Goal: Navigation & Orientation: Find specific page/section

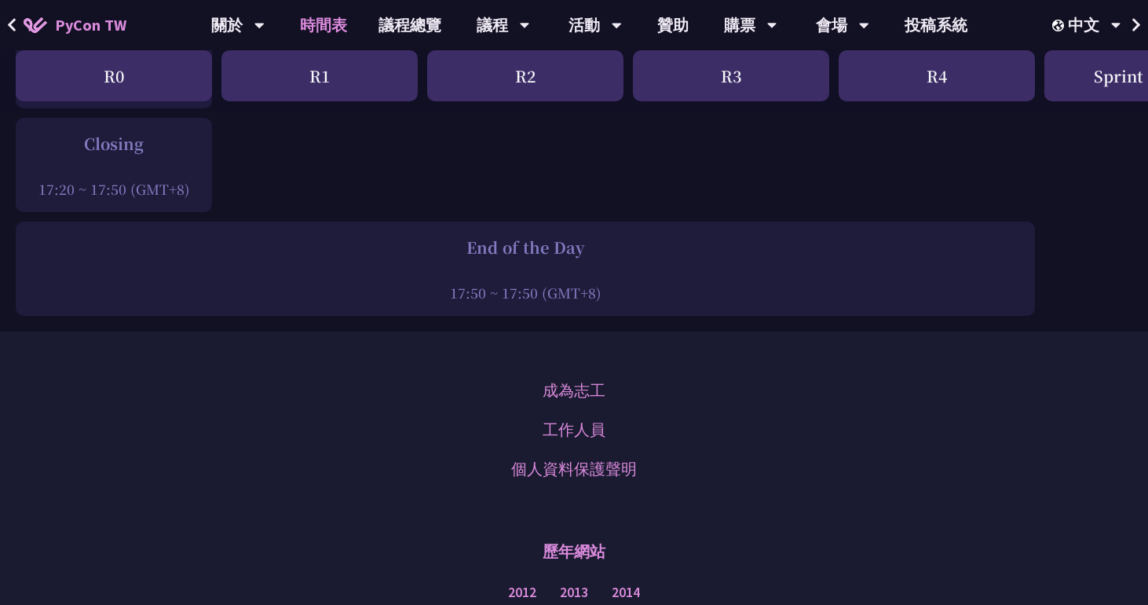
scroll to position [2286, 0]
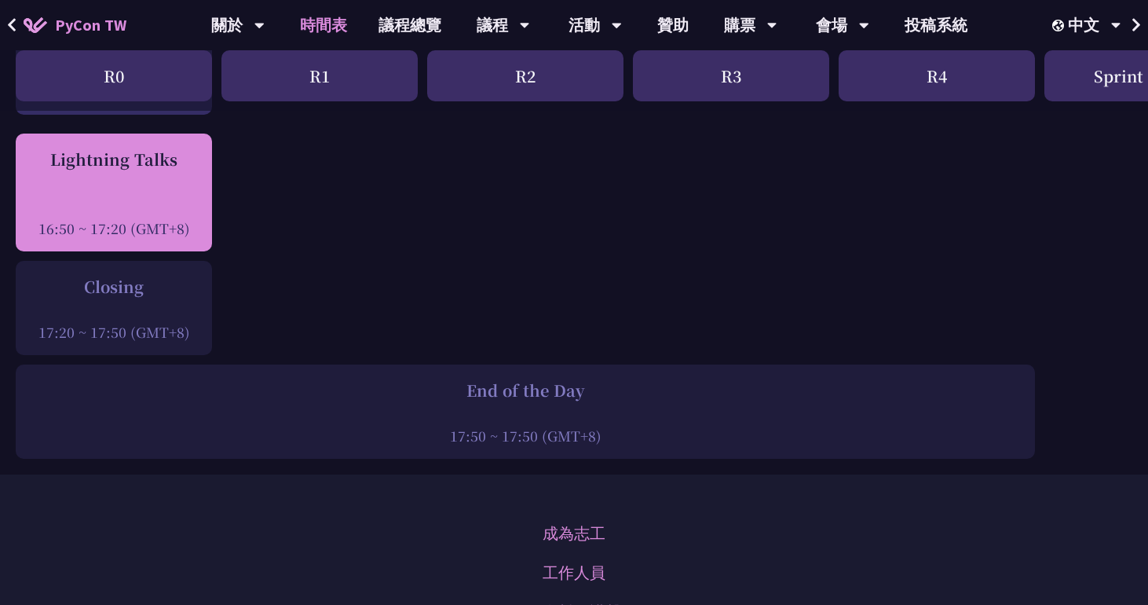
click at [137, 205] on div at bounding box center [114, 207] width 181 height 24
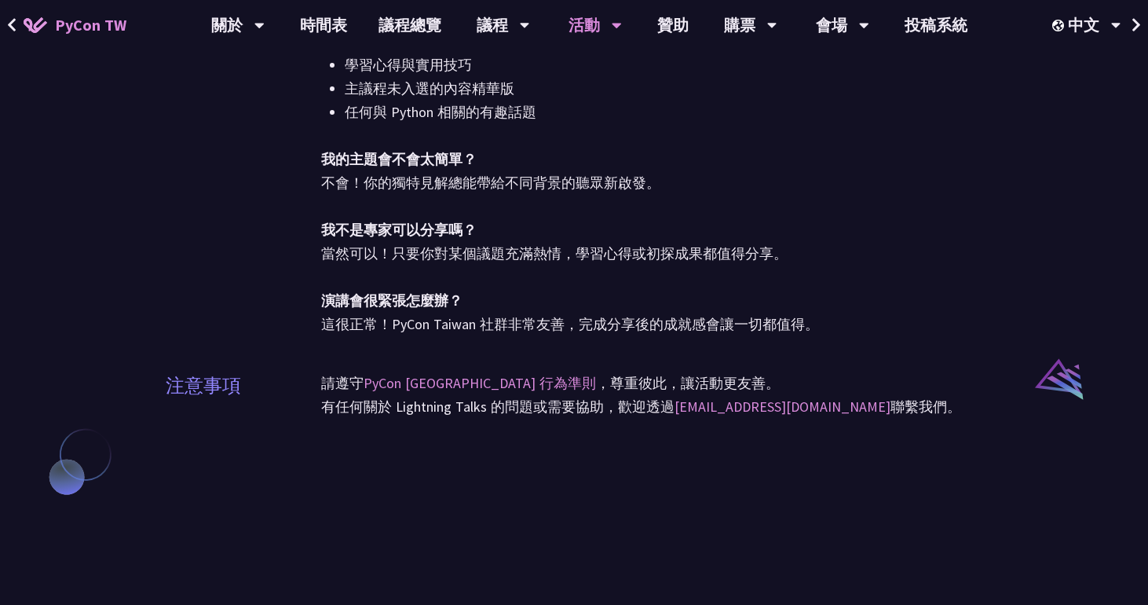
scroll to position [1203, 0]
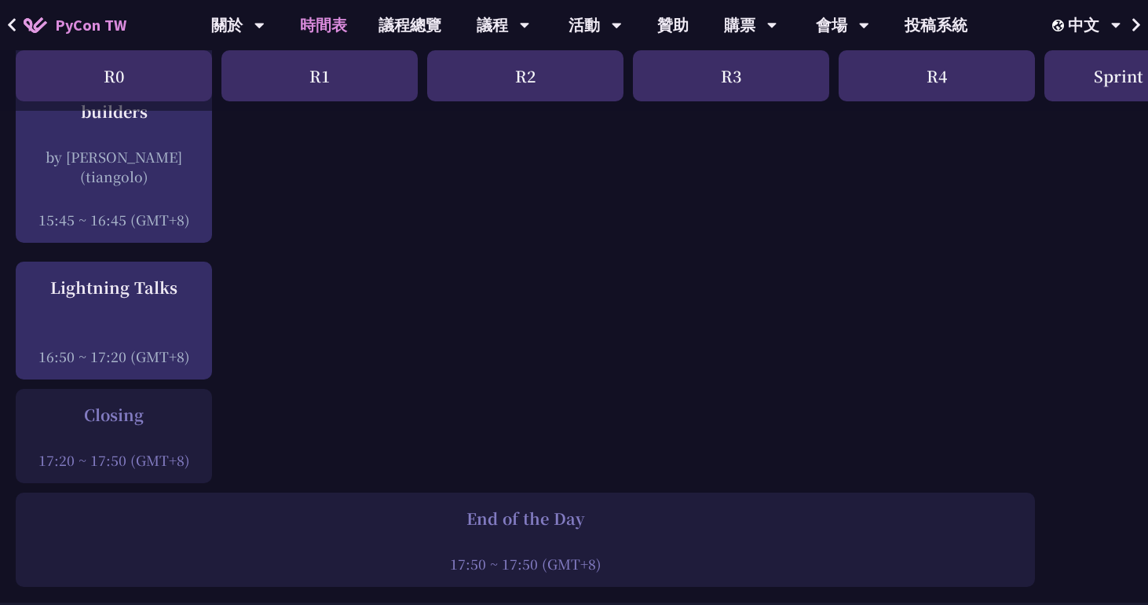
scroll to position [2156, 0]
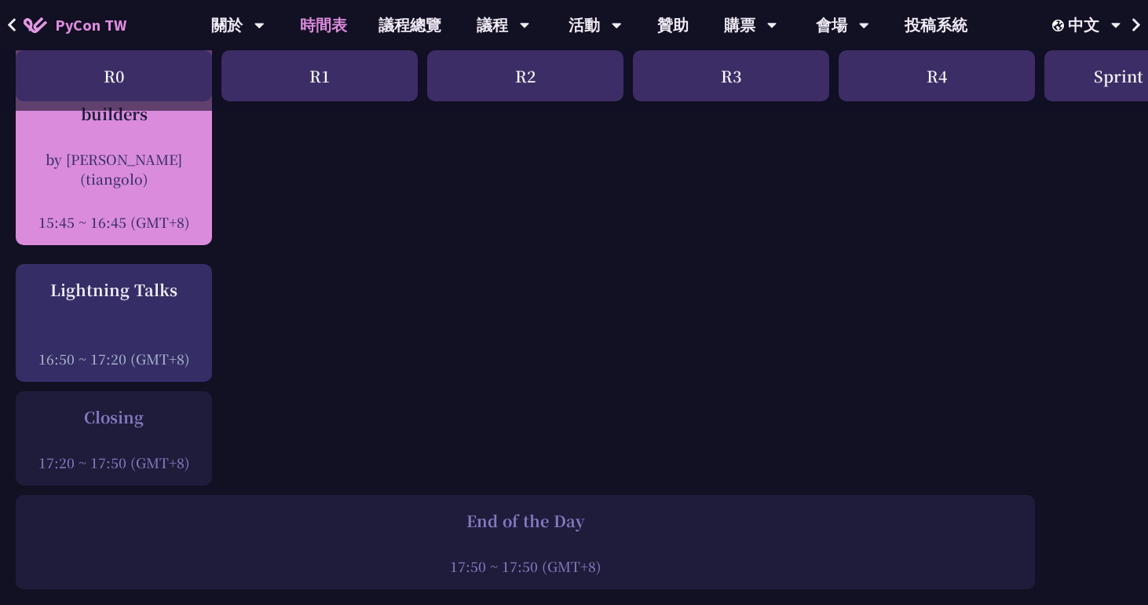
click at [159, 195] on div at bounding box center [114, 200] width 181 height 24
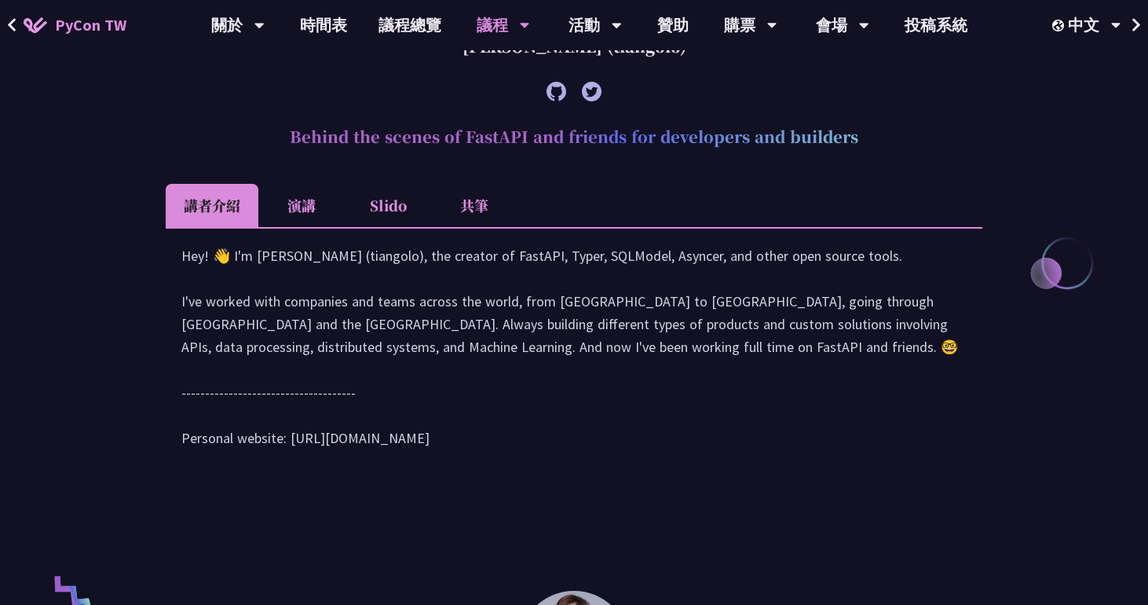
scroll to position [612, 0]
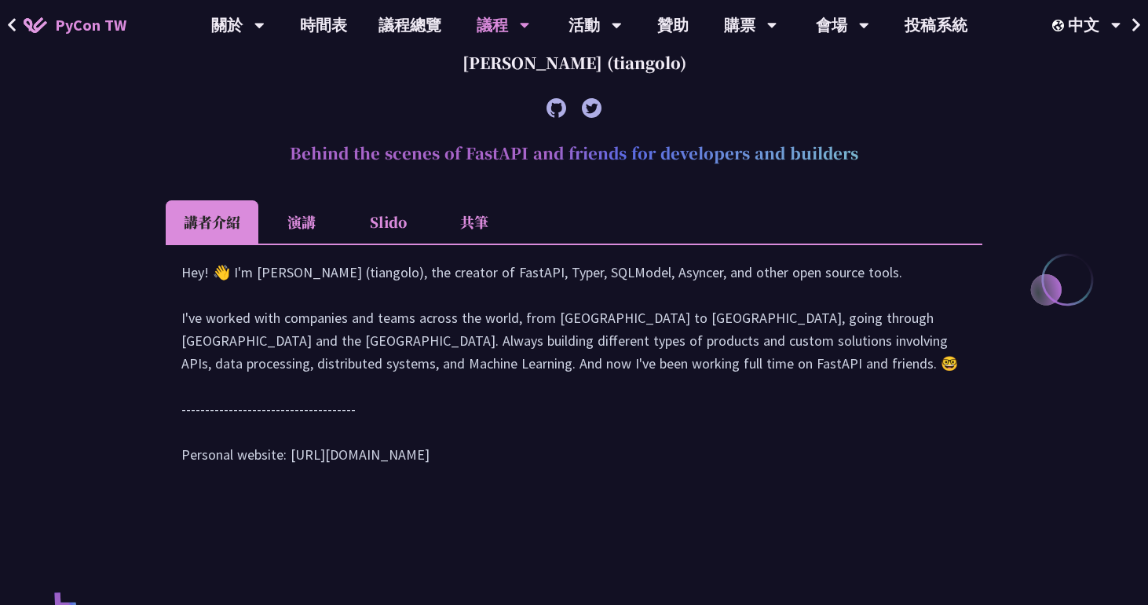
scroll to position [2156, 0]
